Goal: Communication & Community: Answer question/provide support

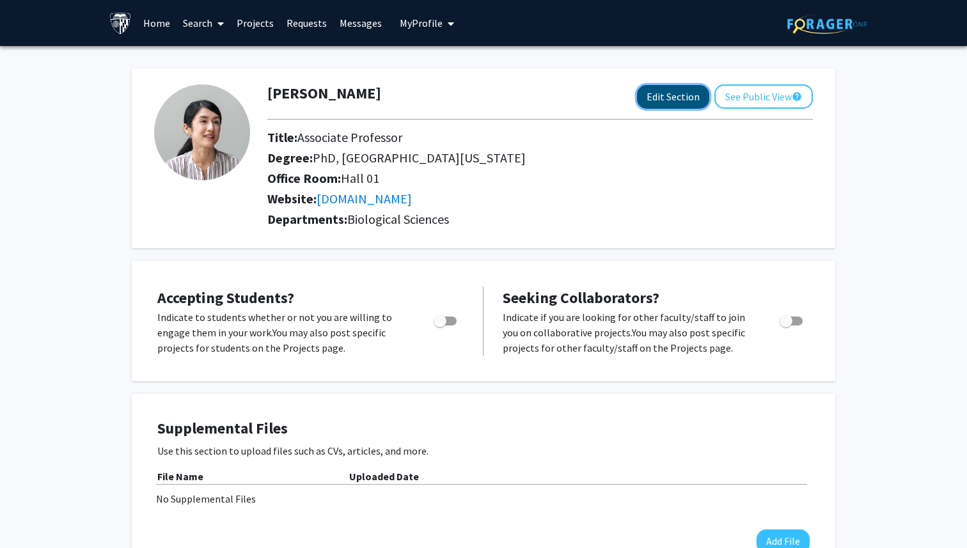
click at [661, 92] on button "Edit Section" at bounding box center [673, 97] width 72 height 24
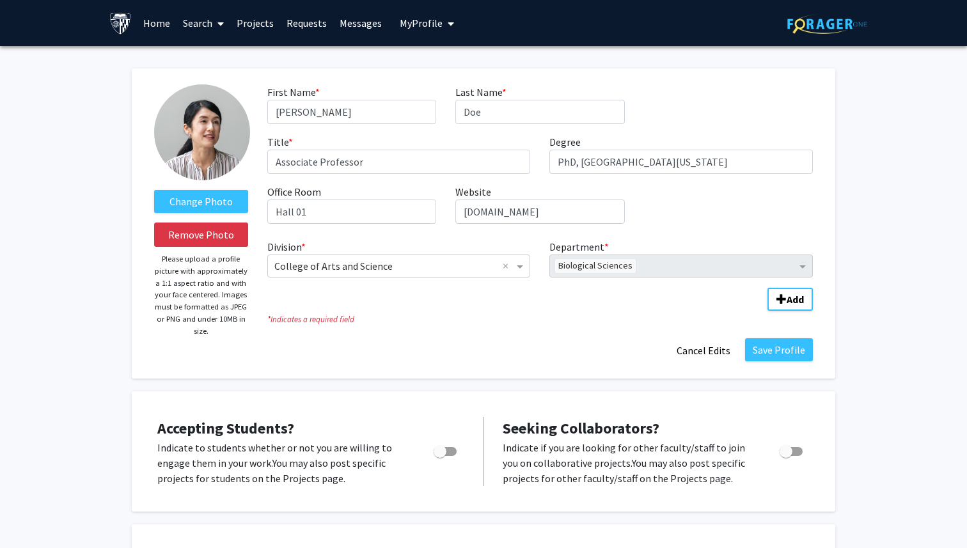
scroll to position [25, 0]
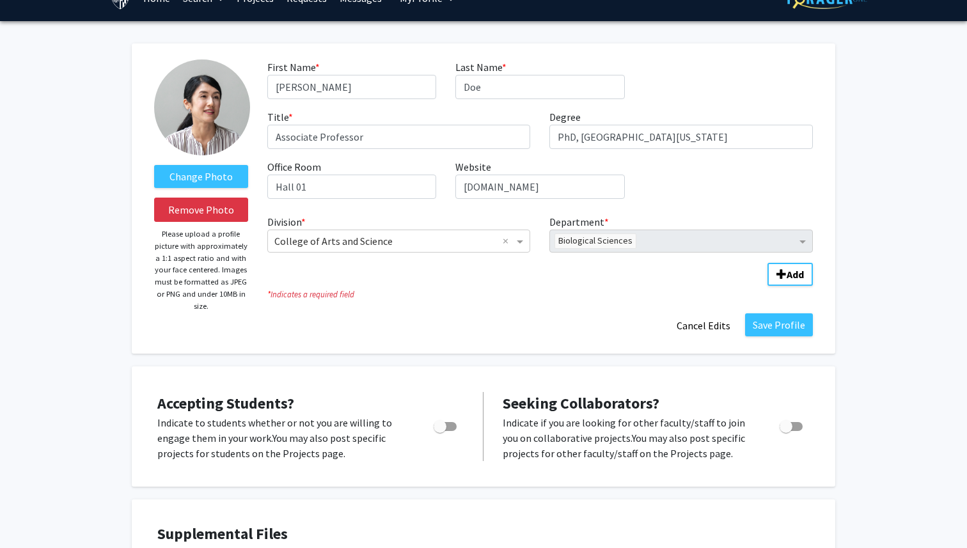
click at [532, 328] on div "Save Profile Cancel Edits" at bounding box center [540, 325] width 565 height 24
click at [552, 312] on fg-title-edit "First Name * required [PERSON_NAME] Last Name * required [PERSON_NAME] Title * …" at bounding box center [539, 198] width 545 height 278
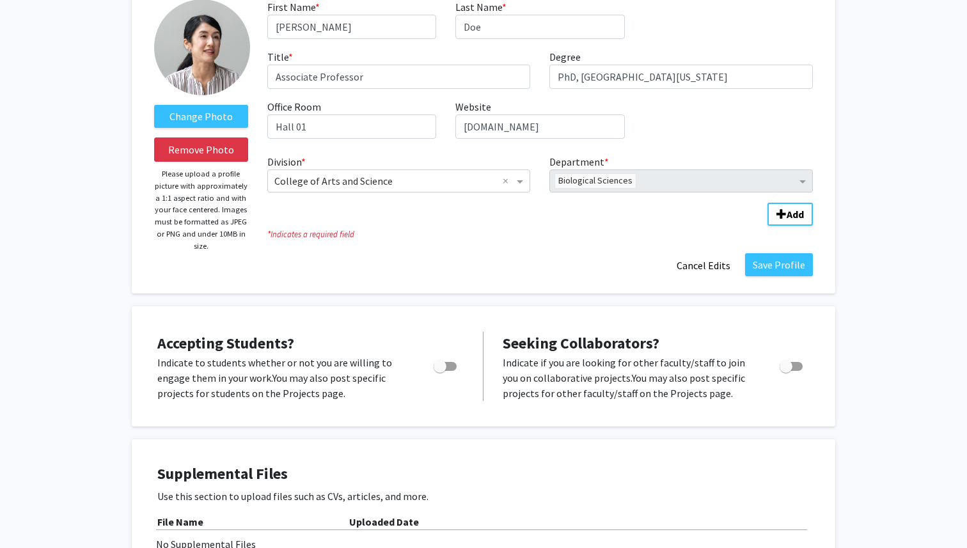
scroll to position [95, 0]
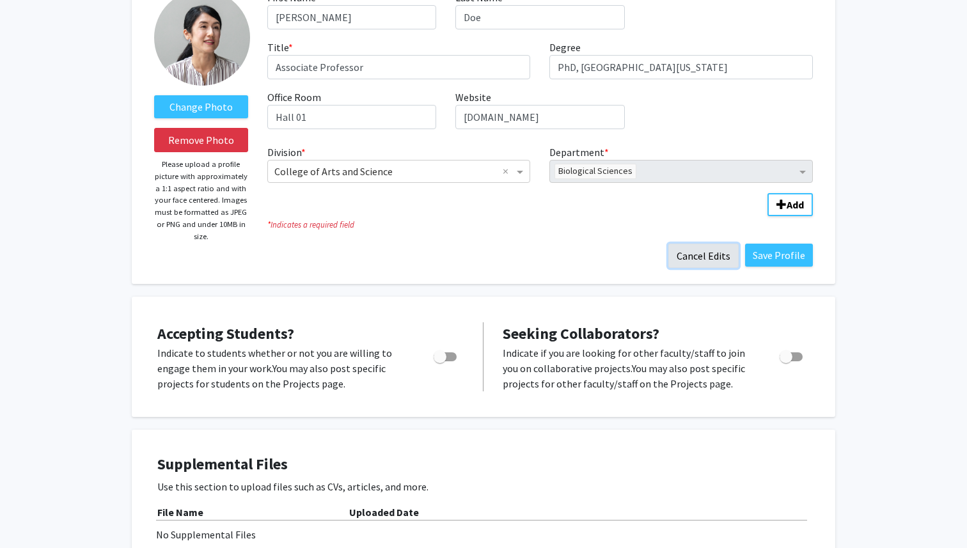
click at [714, 251] on button "Cancel Edits" at bounding box center [703, 256] width 70 height 24
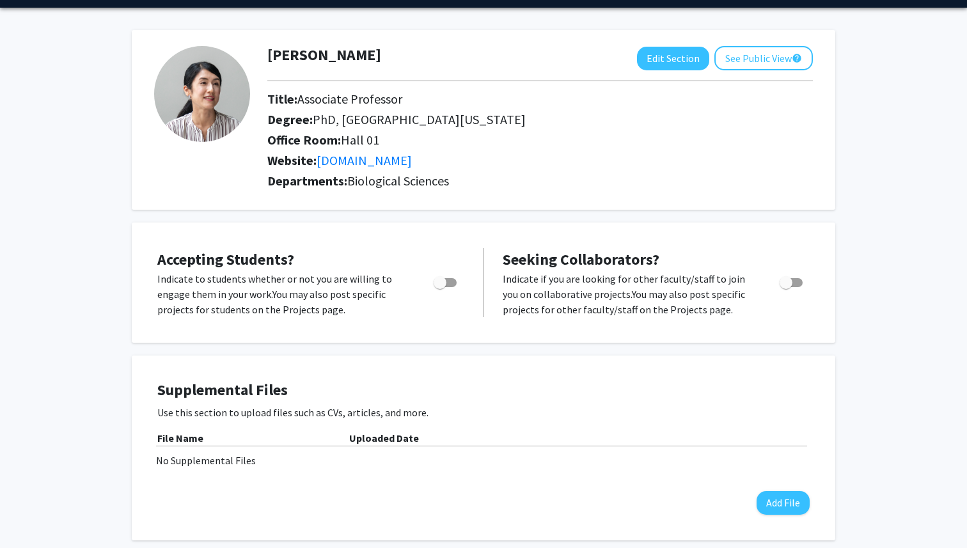
scroll to position [0, 0]
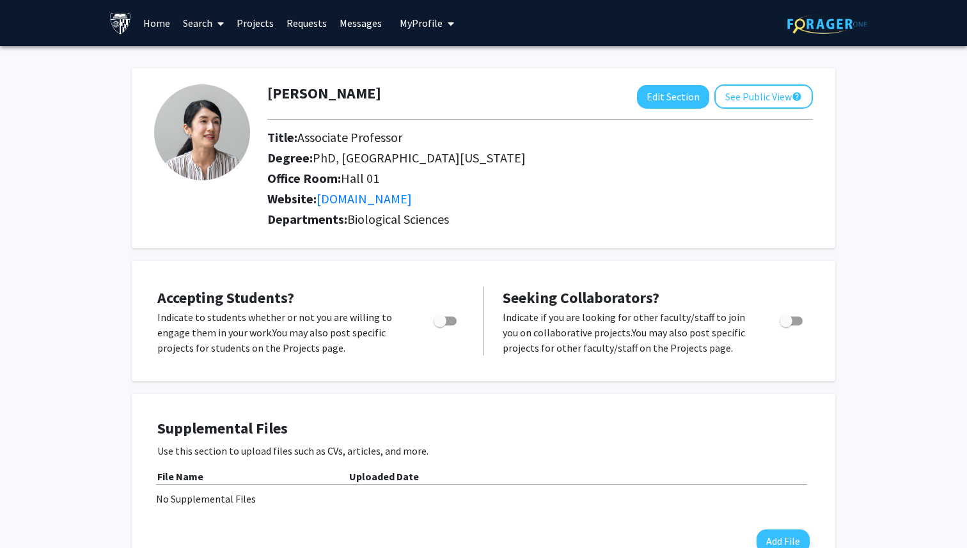
click at [224, 29] on link "Search" at bounding box center [203, 23] width 54 height 45
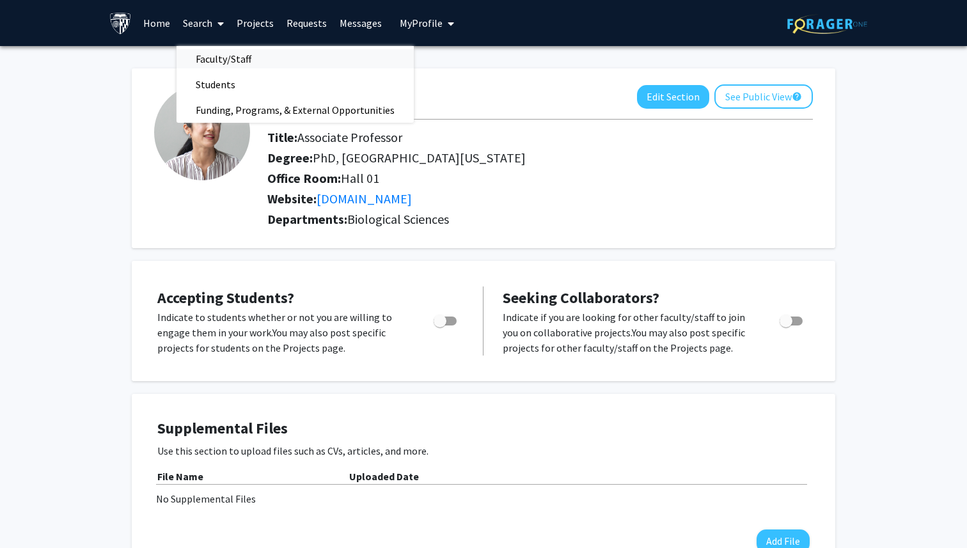
click at [257, 63] on span "Faculty/Staff" at bounding box center [223, 59] width 94 height 26
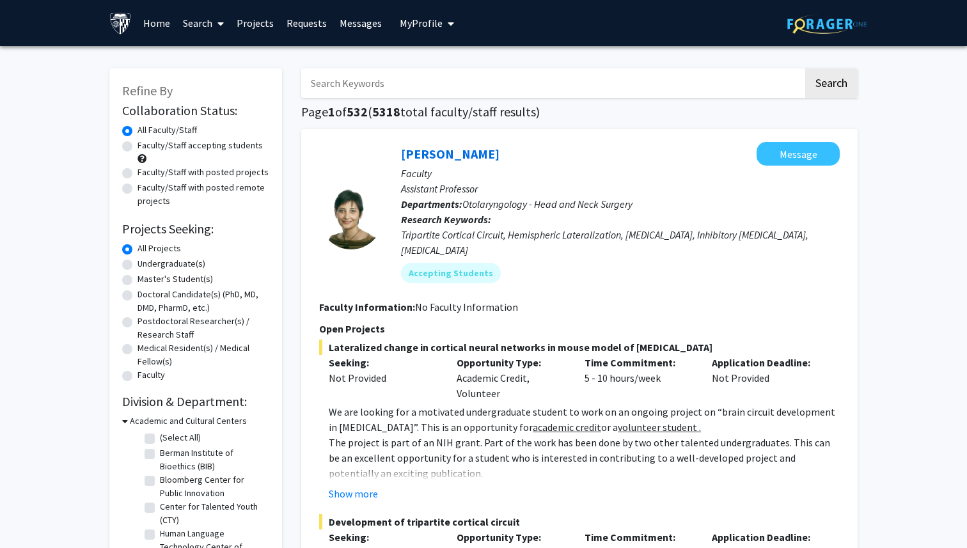
click at [373, 77] on input "Search Keywords" at bounding box center [552, 82] width 502 height 29
type input "x"
type input "[MEDICAL_DATA]"
click at [805, 68] on button "Search" at bounding box center [831, 82] width 52 height 29
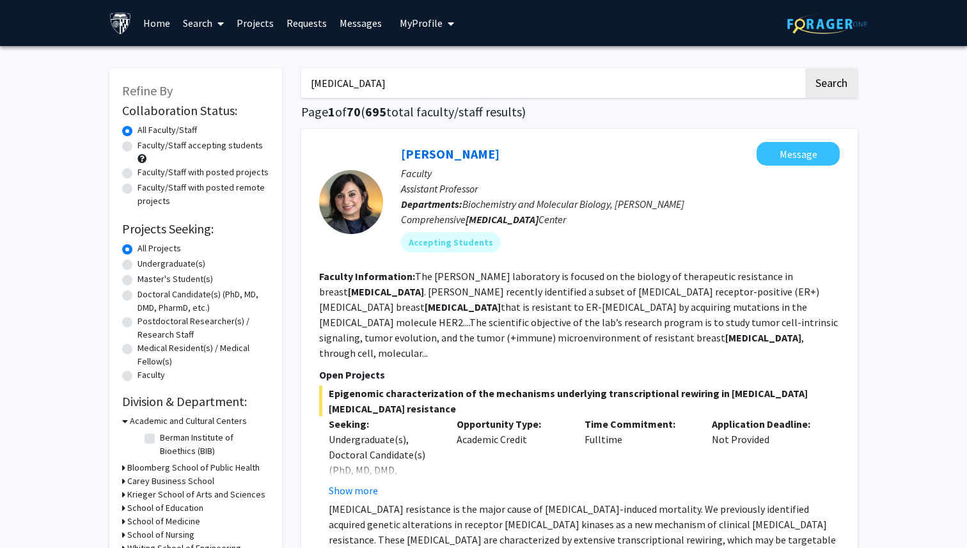
click at [207, 24] on link "Search" at bounding box center [203, 23] width 54 height 45
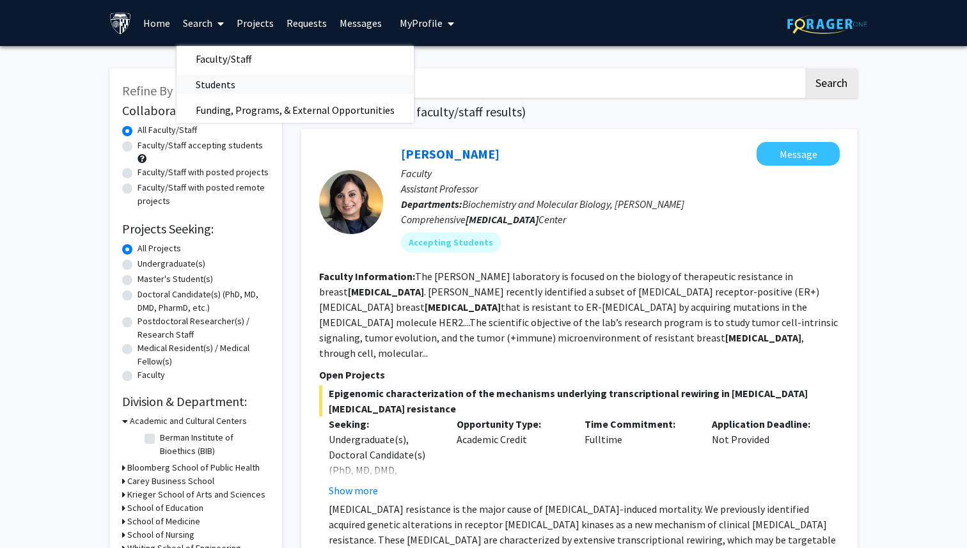
click at [233, 93] on span "Students" at bounding box center [215, 85] width 78 height 26
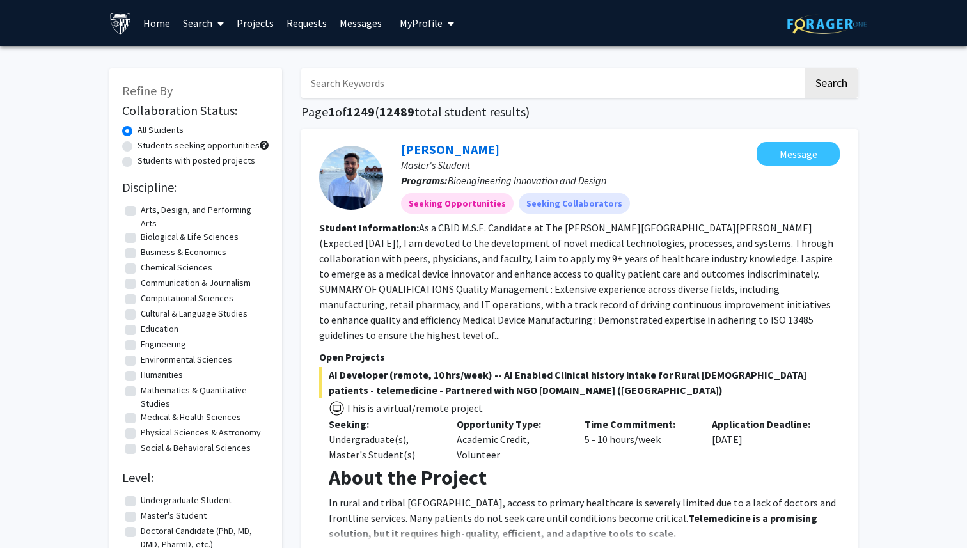
click at [358, 84] on input "Search Keywords" at bounding box center [552, 82] width 502 height 29
type input "matlab"
click at [805, 68] on button "Search" at bounding box center [831, 82] width 52 height 29
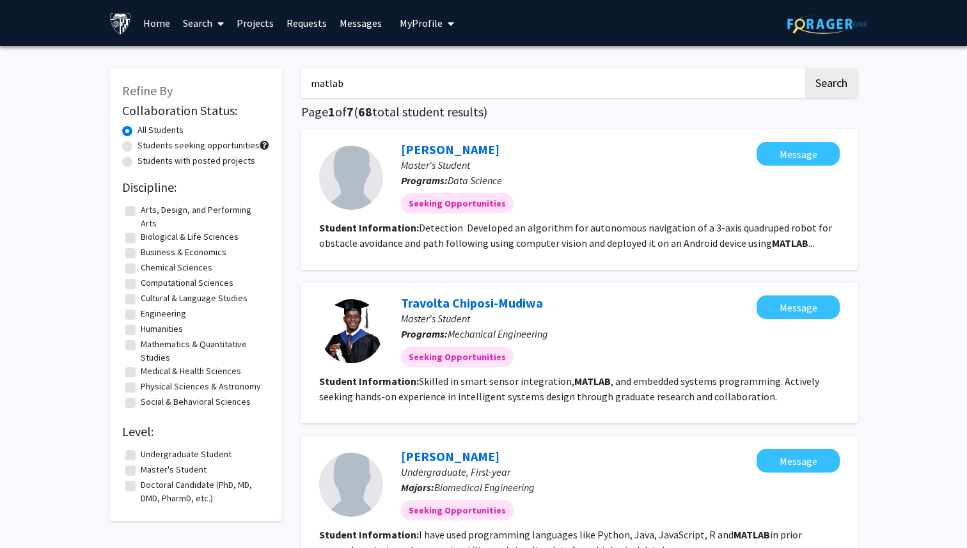
click at [262, 21] on link "Projects" at bounding box center [255, 23] width 50 height 45
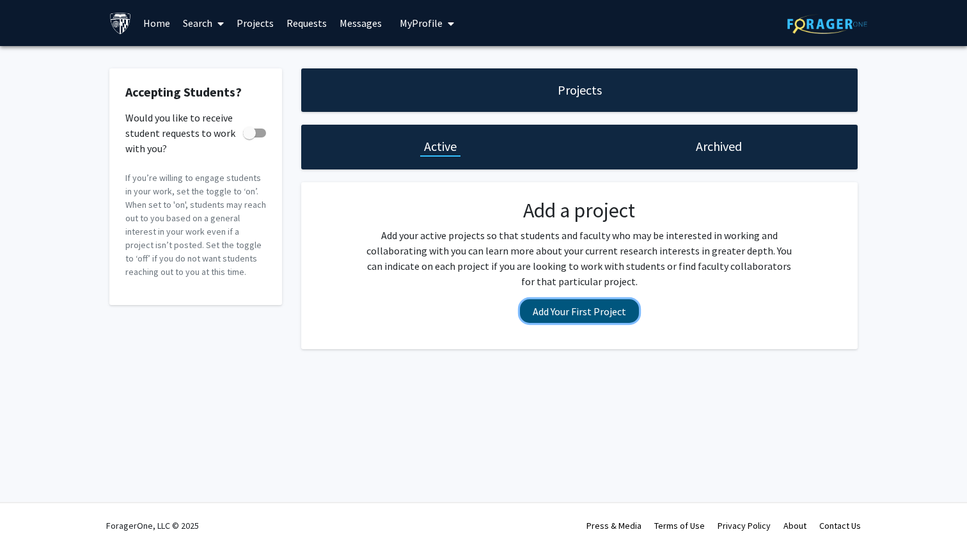
click at [599, 317] on button "Add Your First Project" at bounding box center [579, 311] width 119 height 24
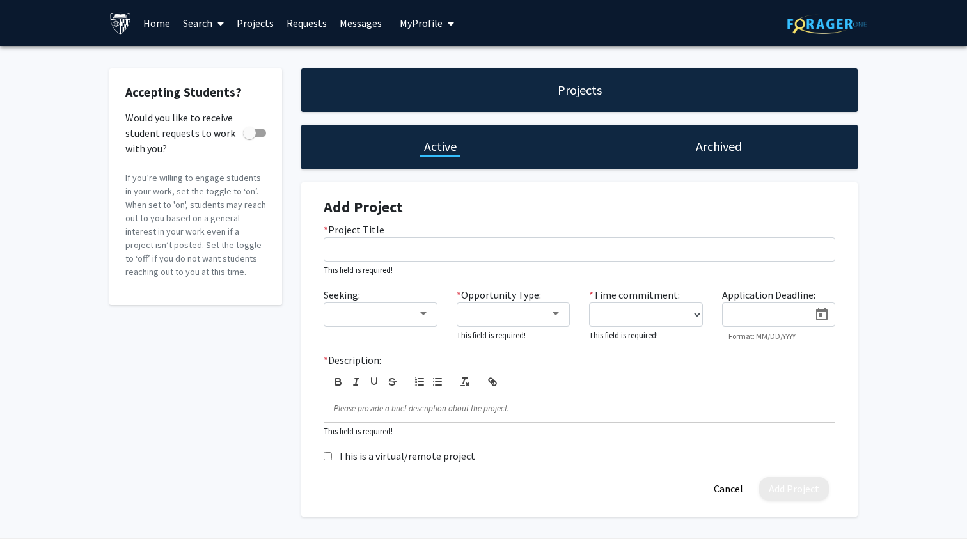
scroll to position [36, 0]
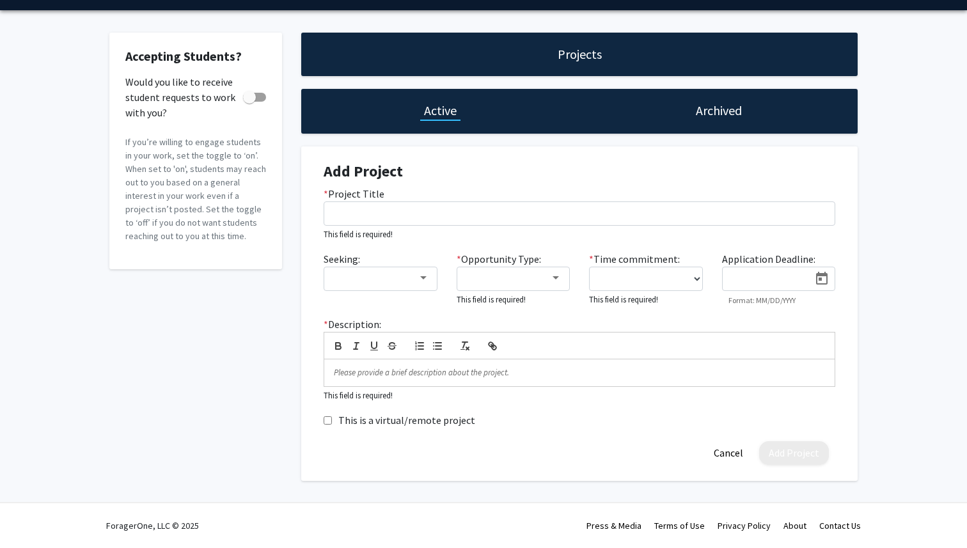
click at [430, 260] on div "Seeking:" at bounding box center [380, 278] width 133 height 55
click at [432, 279] on mat-select at bounding box center [381, 279] width 114 height 24
click at [425, 280] on div at bounding box center [424, 278] width 12 height 10
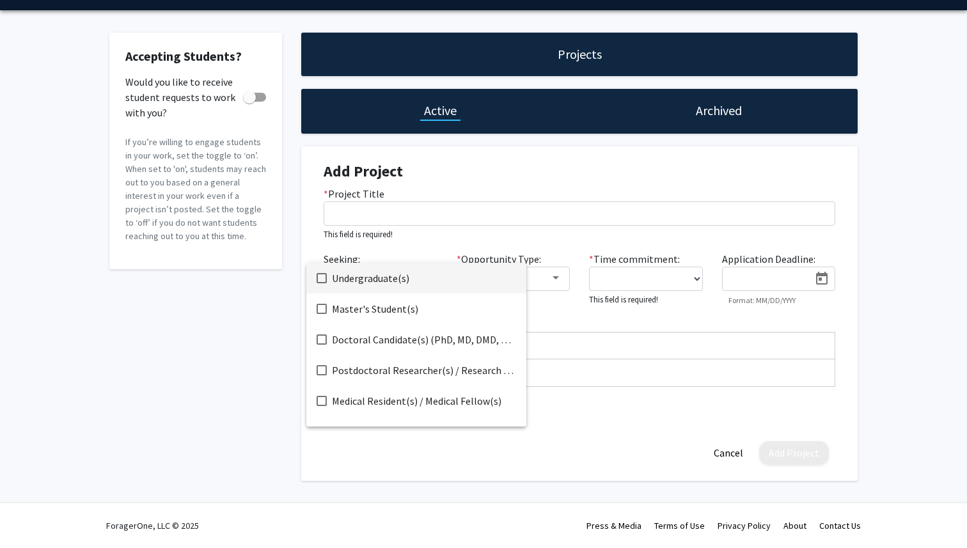
click at [554, 281] on div at bounding box center [483, 274] width 967 height 548
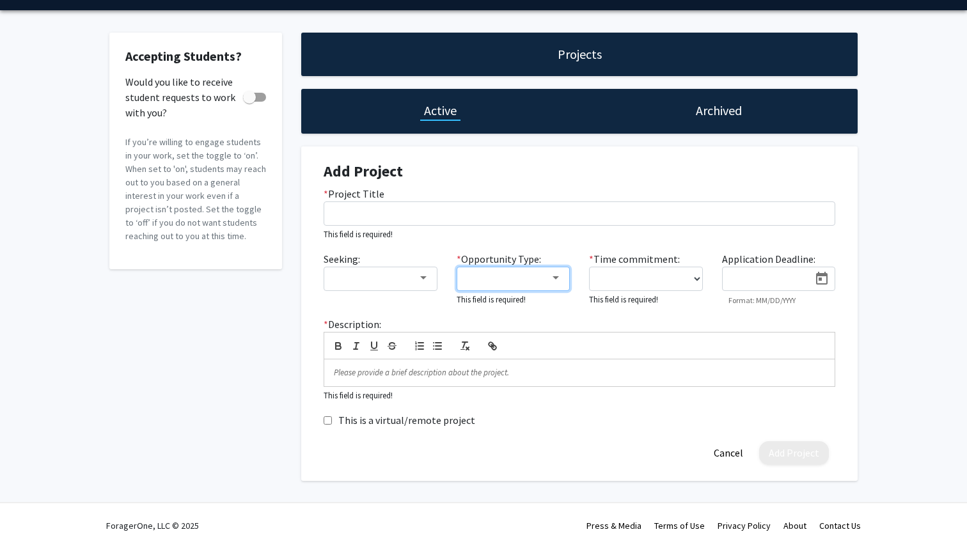
click at [554, 281] on div at bounding box center [556, 278] width 12 height 10
click at [634, 278] on div at bounding box center [483, 274] width 967 height 548
click at [657, 287] on select "0 - 5 hours/week 5 - 10 hours/week 10 - 15 hours/week 15 - 20 hours/week 20 - 3…" at bounding box center [646, 279] width 114 height 24
click at [577, 375] on p at bounding box center [579, 373] width 491 height 12
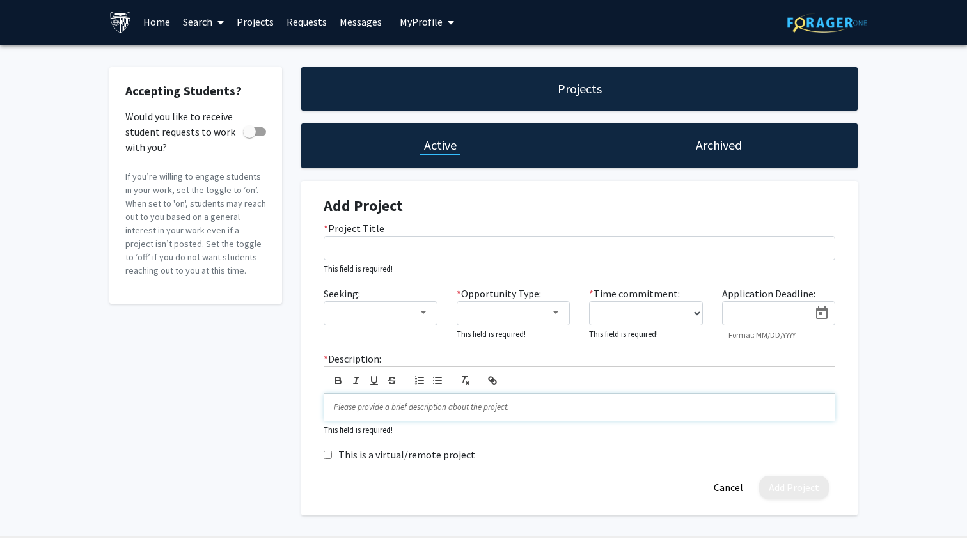
scroll to position [0, 0]
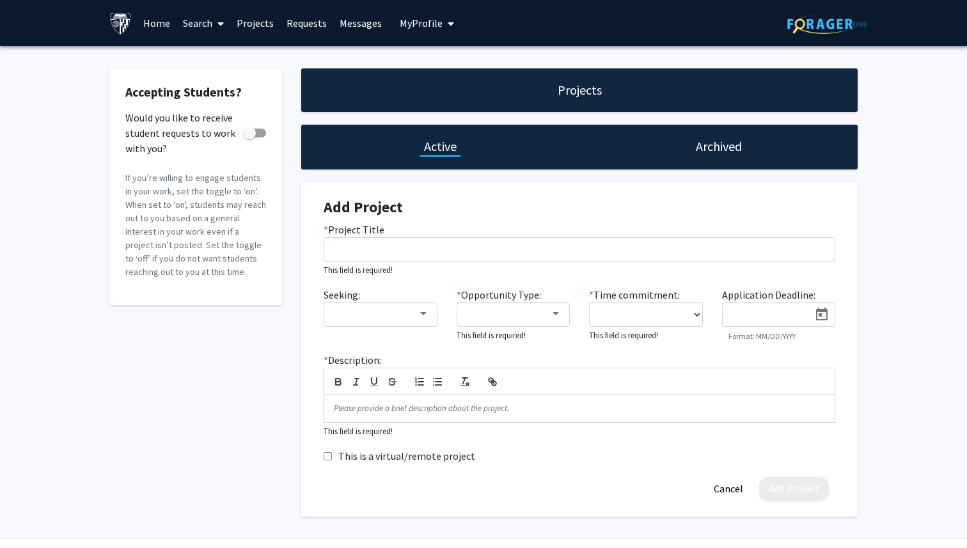
click at [313, 29] on link "Requests" at bounding box center [306, 23] width 53 height 45
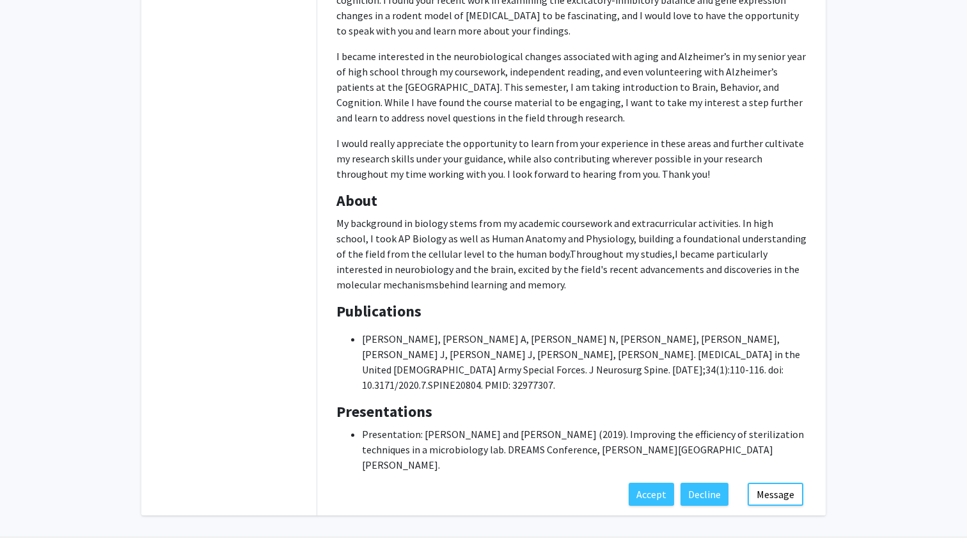
scroll to position [257, 0]
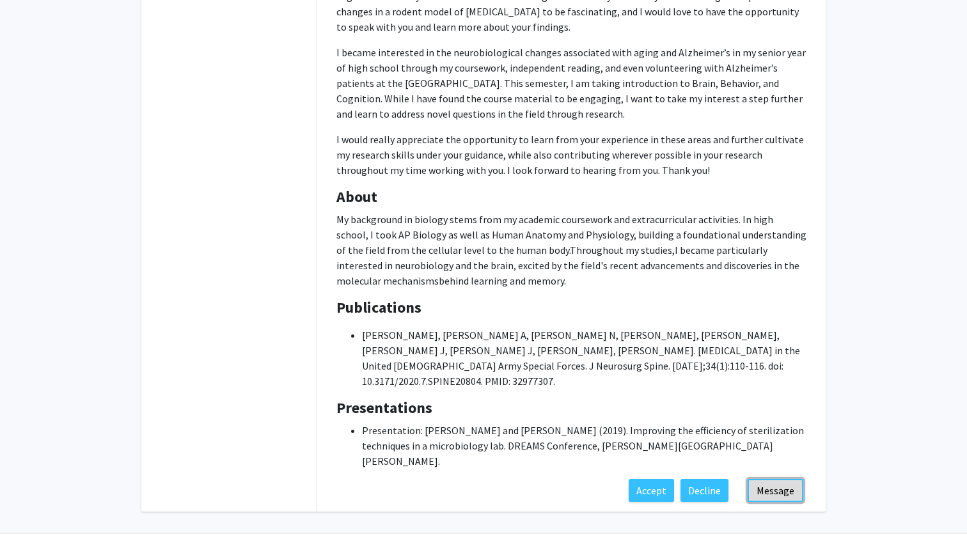
click at [785, 479] on button "Message" at bounding box center [776, 490] width 56 height 23
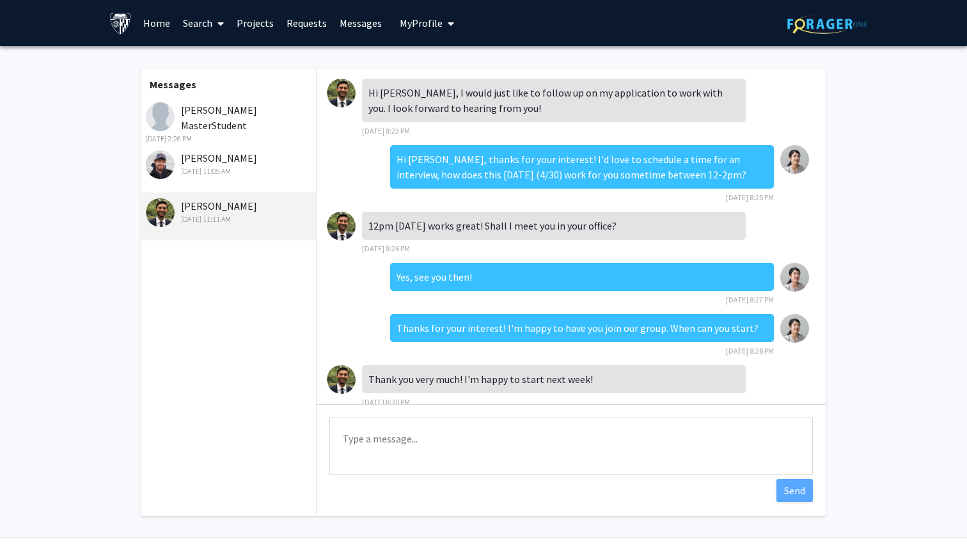
click at [309, 39] on link "Requests" at bounding box center [306, 23] width 53 height 45
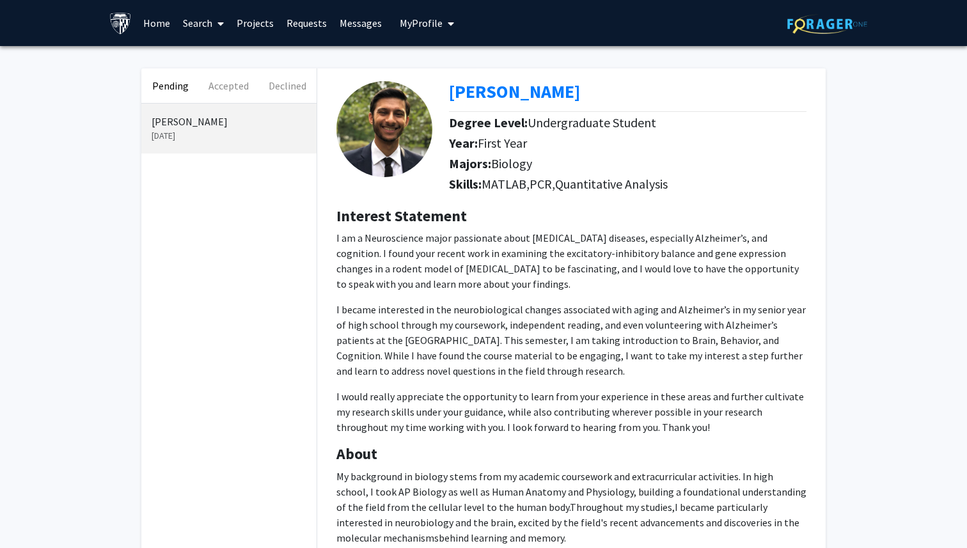
scroll to position [257, 0]
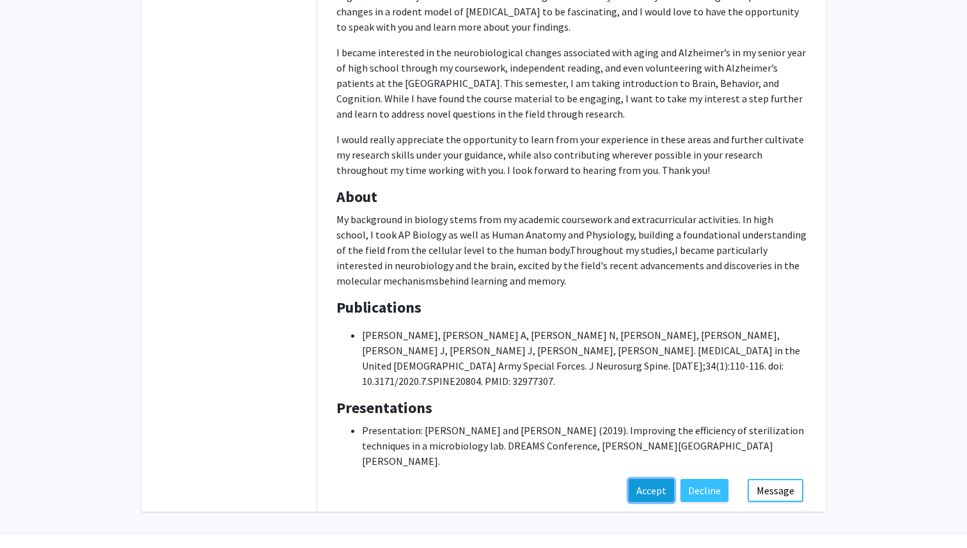
click at [666, 479] on button "Accept" at bounding box center [651, 490] width 45 height 23
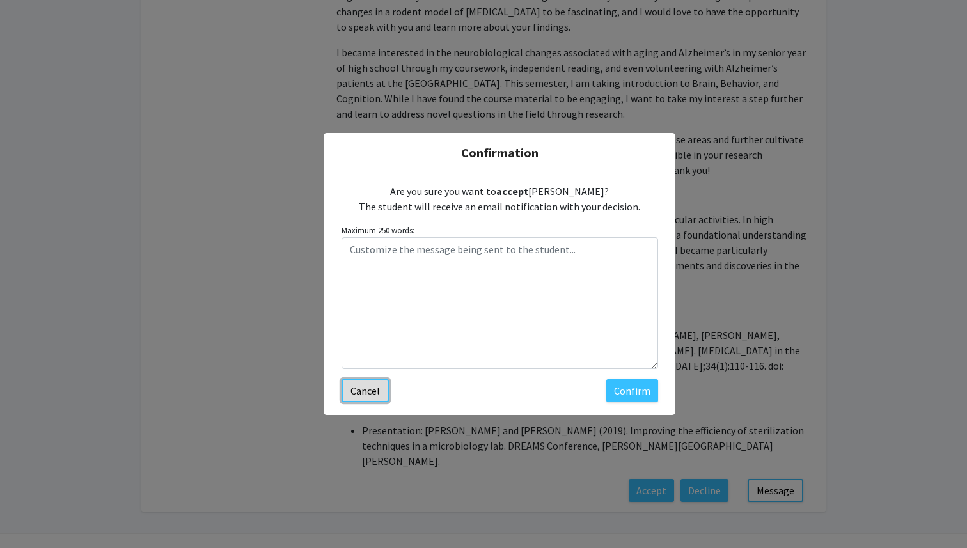
click at [361, 394] on button "Cancel" at bounding box center [364, 390] width 47 height 23
